Goal: Task Accomplishment & Management: Use online tool/utility

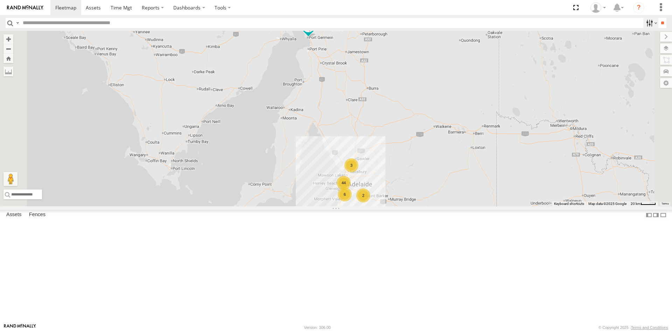
click at [646, 25] on label at bounding box center [651, 23] width 15 height 10
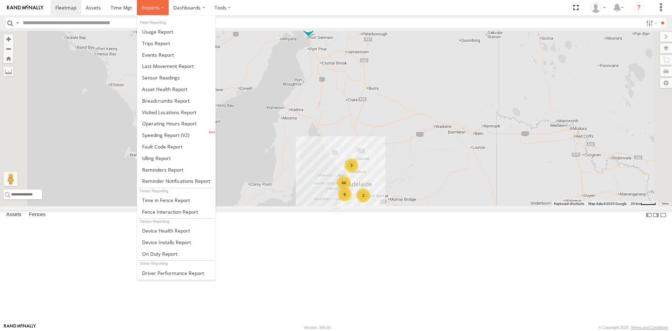
click at [147, 8] on span at bounding box center [151, 7] width 18 height 7
click at [178, 80] on span at bounding box center [161, 77] width 38 height 7
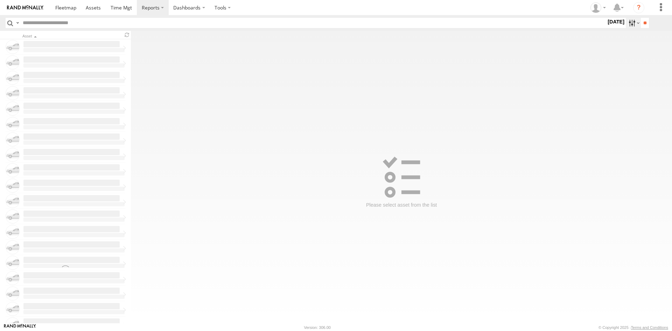
click at [622, 22] on label "25 Aug 25" at bounding box center [617, 22] width 20 height 8
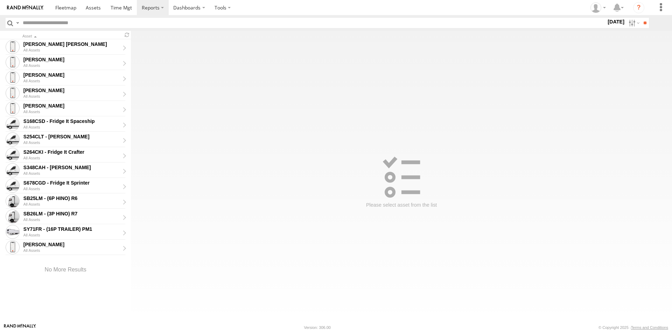
click at [0, 0] on label at bounding box center [0, 0] width 0 height 0
click at [626, 26] on label "25 Aug 25" at bounding box center [617, 22] width 20 height 8
click at [643, 25] on input "**" at bounding box center [645, 23] width 8 height 10
click at [61, 184] on div "S678CGD - Fridge It Sprinter" at bounding box center [71, 183] width 96 height 6
type input "**********"
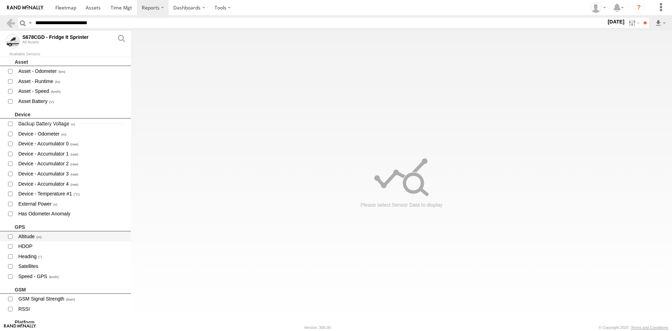
scroll to position [210, 0]
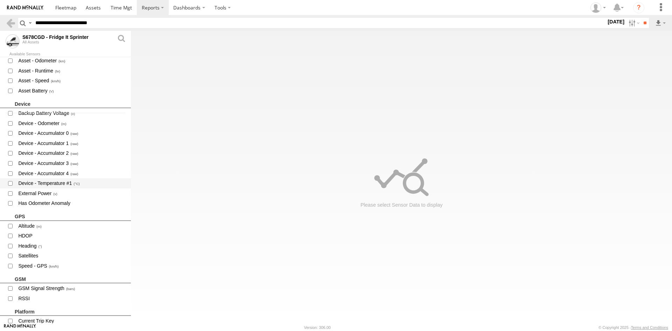
click at [51, 182] on span "Device - Temperature #1" at bounding box center [72, 183] width 108 height 9
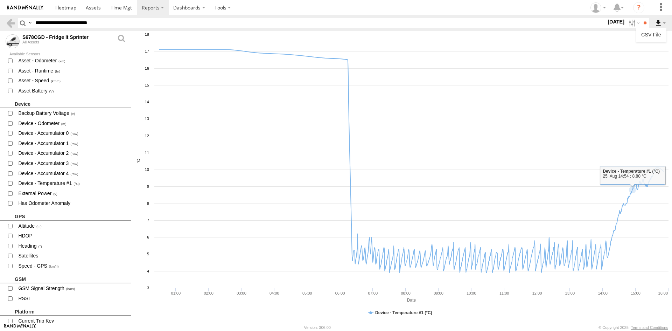
click at [659, 26] on label at bounding box center [661, 23] width 12 height 10
click at [658, 32] on link "CSV File" at bounding box center [651, 34] width 25 height 11
